Goal: Navigation & Orientation: Find specific page/section

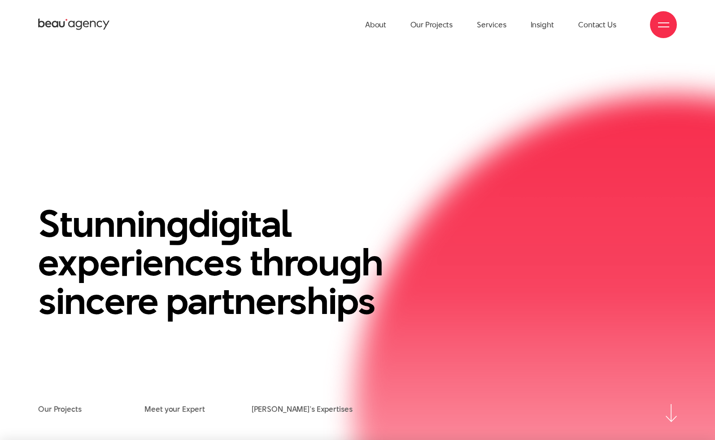
click at [662, 24] on div at bounding box center [663, 24] width 11 height 11
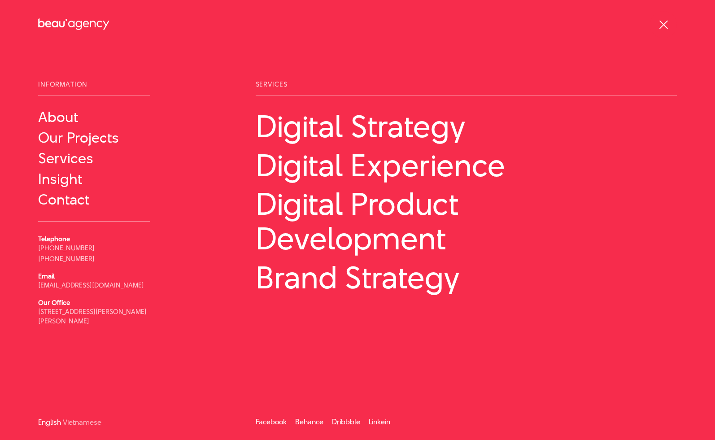
scroll to position [0, 0]
click at [86, 419] on link "Vietnamese" at bounding box center [82, 422] width 39 height 7
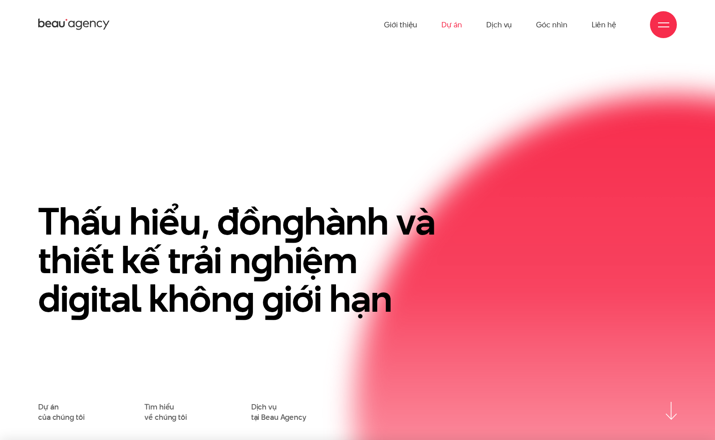
click at [455, 24] on link "Dự án" at bounding box center [451, 24] width 21 height 49
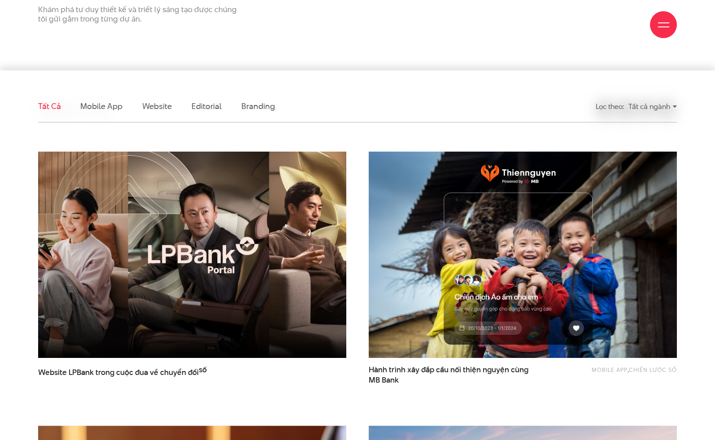
scroll to position [189, 0]
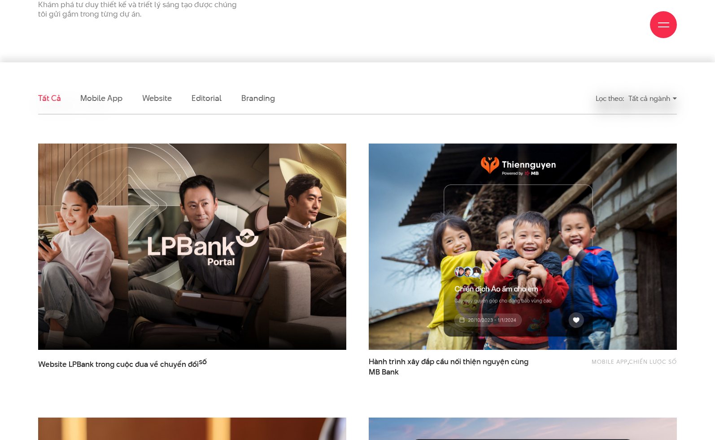
click at [205, 247] on img at bounding box center [192, 246] width 339 height 227
